Goal: Navigation & Orientation: Find specific page/section

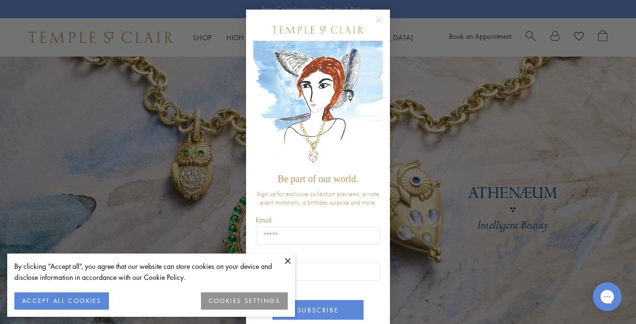
click at [55, 305] on button "ACCEPT ALL COOKIES" at bounding box center [61, 301] width 95 height 17
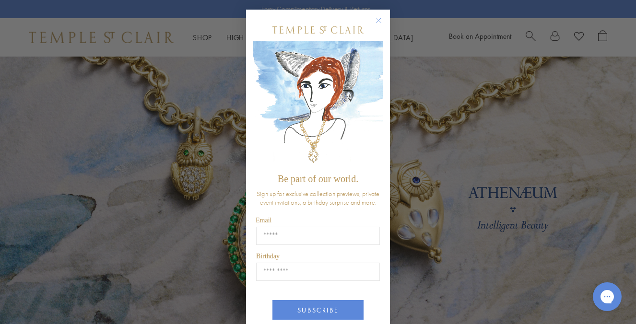
drag, startPoint x: 281, startPoint y: 186, endPoint x: 288, endPoint y: 174, distance: 13.7
click at [288, 174] on div "Be part of our world. Sign up for exclusive collection previews, private event …" at bounding box center [318, 180] width 130 height 322
click at [376, 22] on circle "Close dialog" at bounding box center [379, 21] width 12 height 12
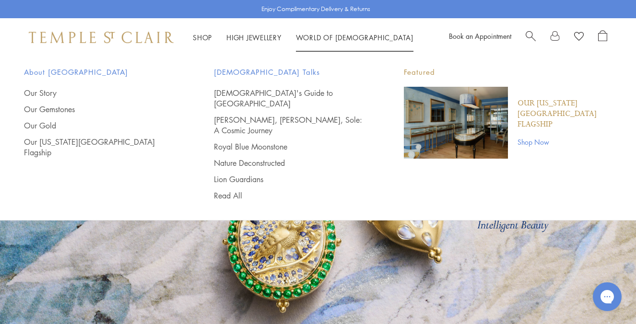
click at [526, 105] on p "Our [US_STATE][GEOGRAPHIC_DATA] Flagship" at bounding box center [565, 114] width 95 height 32
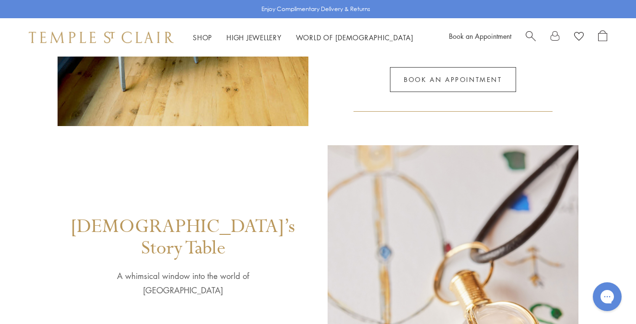
scroll to position [846, 0]
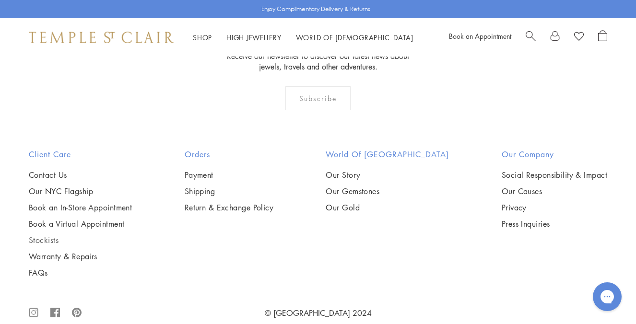
click at [53, 235] on link "Stockists" at bounding box center [80, 240] width 103 height 11
click at [368, 170] on link "Our Story" at bounding box center [387, 175] width 123 height 11
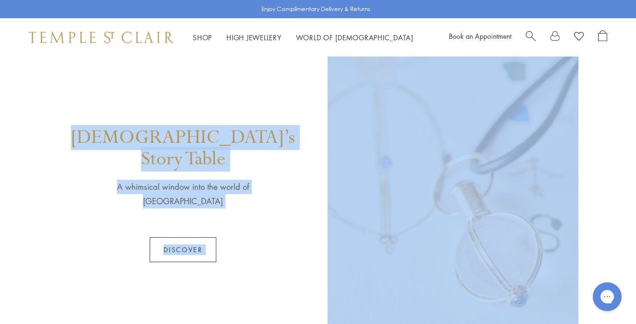
scroll to position [0, 0]
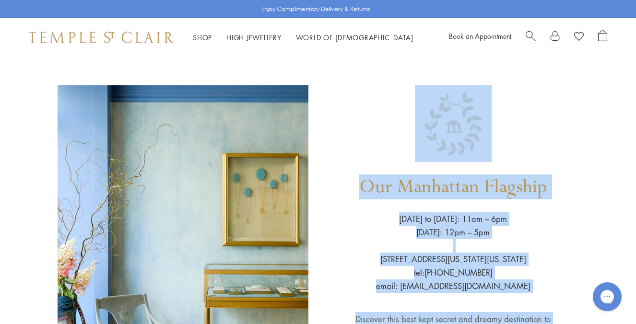
drag, startPoint x: 492, startPoint y: 238, endPoint x: 420, endPoint y: 134, distance: 126.2
click at [365, 98] on div "Our Manhattan Flagship Wednesday to Saturday: 11am – 6pm Sunday: 12pm – 5pm 803…" at bounding box center [453, 285] width 251 height 401
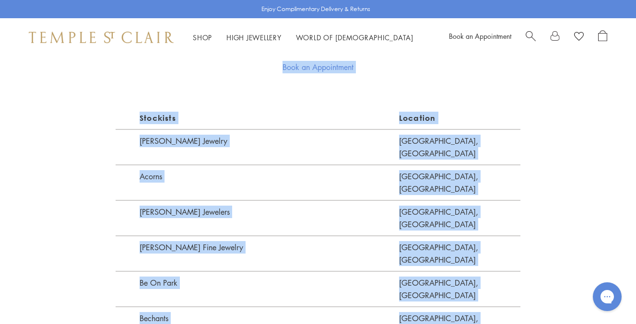
scroll to position [616, 0]
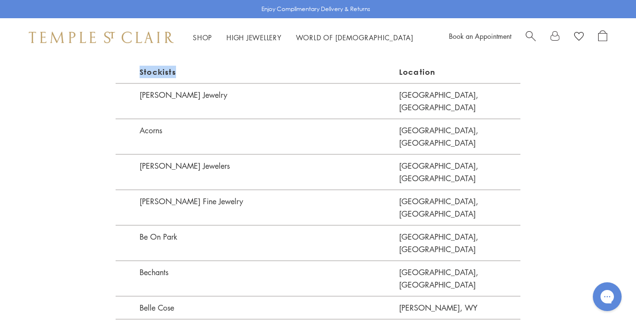
drag, startPoint x: 325, startPoint y: 168, endPoint x: 287, endPoint y: 82, distance: 94.8
click at [287, 82] on p "Stockists" at bounding box center [258, 74] width 284 height 17
click at [202, 95] on p "A. Marek Fine Jewelry" at bounding box center [258, 101] width 284 height 36
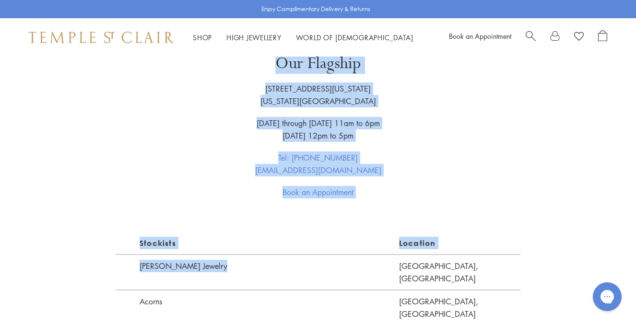
scroll to position [405, 0]
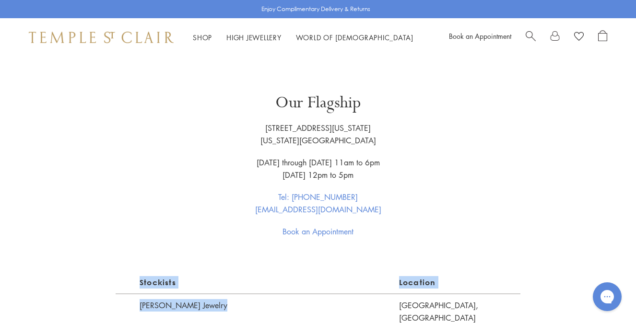
drag, startPoint x: 202, startPoint y: 95, endPoint x: 202, endPoint y: 236, distance: 141.1
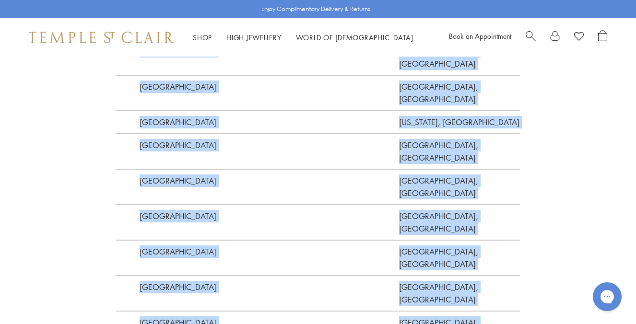
scroll to position [2690, 0]
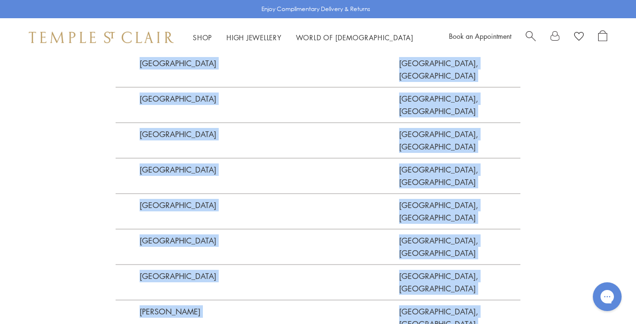
drag, startPoint x: 202, startPoint y: 238, endPoint x: 156, endPoint y: 191, distance: 64.8
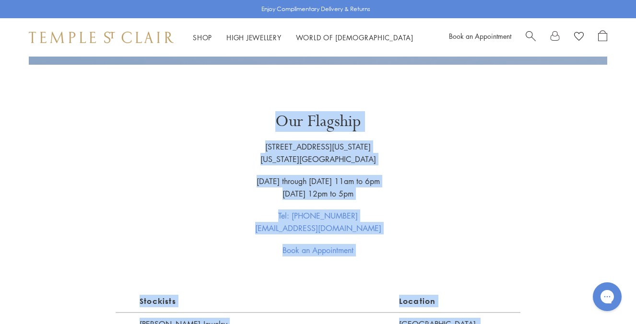
scroll to position [0, 0]
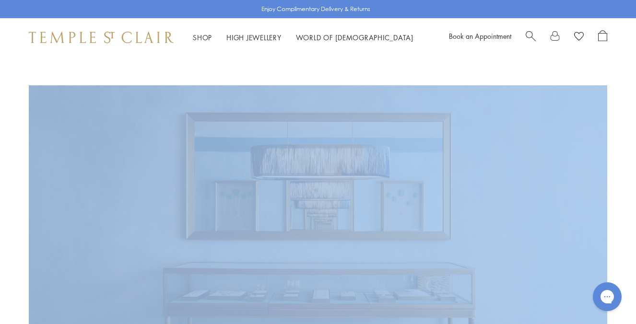
drag, startPoint x: 268, startPoint y: 153, endPoint x: 234, endPoint y: 189, distance: 49.9
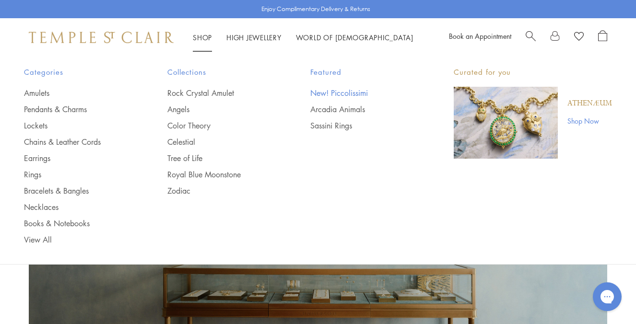
click at [345, 95] on link "New! Piccolissimi" at bounding box center [362, 93] width 105 height 11
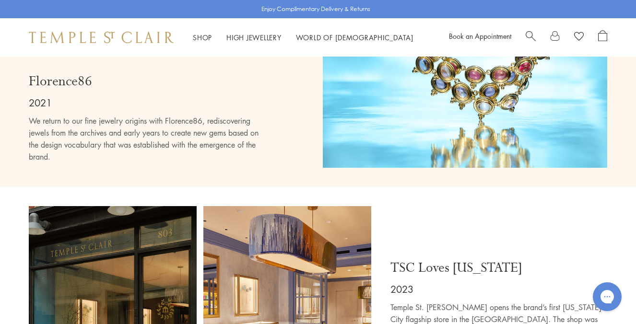
scroll to position [5087, 0]
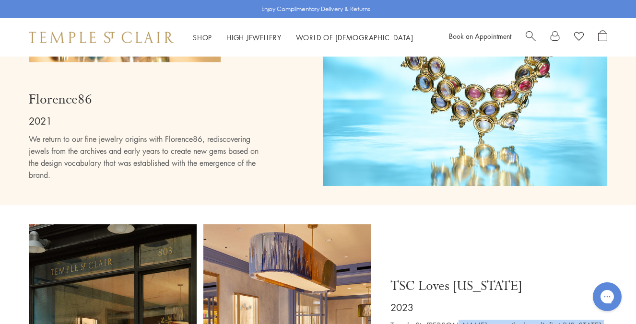
drag, startPoint x: 448, startPoint y: 195, endPoint x: 557, endPoint y: 232, distance: 115.5
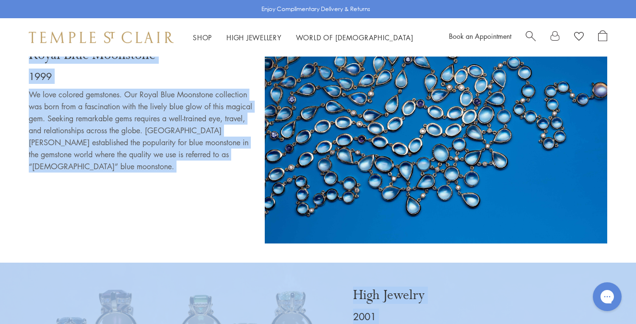
drag, startPoint x: 485, startPoint y: 214, endPoint x: 486, endPoint y: -48, distance: 262.9
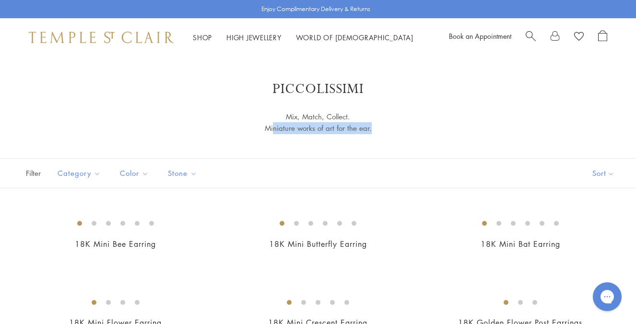
drag, startPoint x: 275, startPoint y: 128, endPoint x: 371, endPoint y: 132, distance: 95.6
click at [371, 132] on p "Mix, Match, Collect. Miniature works of art for the ear." at bounding box center [318, 123] width 254 height 24
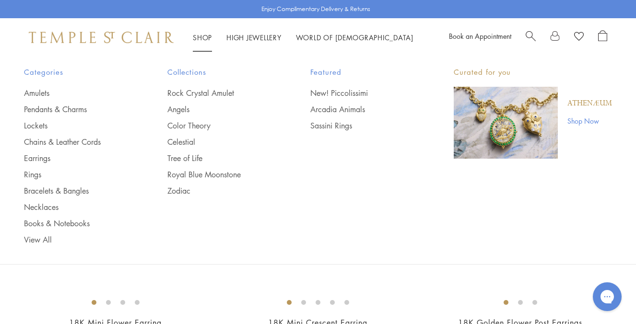
click at [516, 116] on img "Main navigation" at bounding box center [506, 123] width 104 height 72
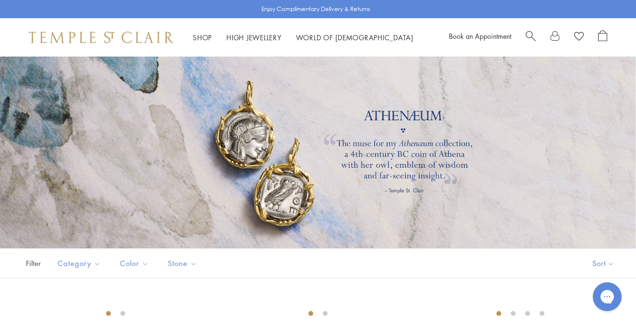
drag, startPoint x: 345, startPoint y: 146, endPoint x: 458, endPoint y: 199, distance: 124.3
click at [458, 199] on div at bounding box center [318, 153] width 636 height 192
drag, startPoint x: 321, startPoint y: 7, endPoint x: 387, endPoint y: 12, distance: 66.9
click at [387, 12] on div "Enjoy Complimentary Delivery & Returns" at bounding box center [318, 9] width 636 height 18
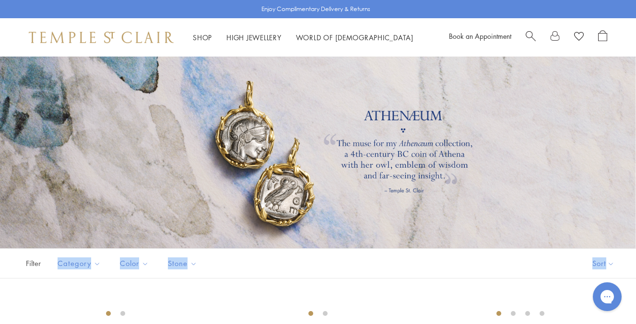
drag, startPoint x: 348, startPoint y: 260, endPoint x: 309, endPoint y: 177, distance: 91.9
click at [293, 259] on div "Filter Sort Category Earrings Necklaces Pendants Rings Color Blue Gold Green St…" at bounding box center [318, 264] width 636 height 30
click at [119, 20] on div "Shop Shop Categories Amulets Pendants & Charms Lockets Chains & Leather Cords E…" at bounding box center [318, 37] width 636 height 38
click at [117, 32] on img at bounding box center [101, 38] width 145 height 12
